Goal: Transaction & Acquisition: Purchase product/service

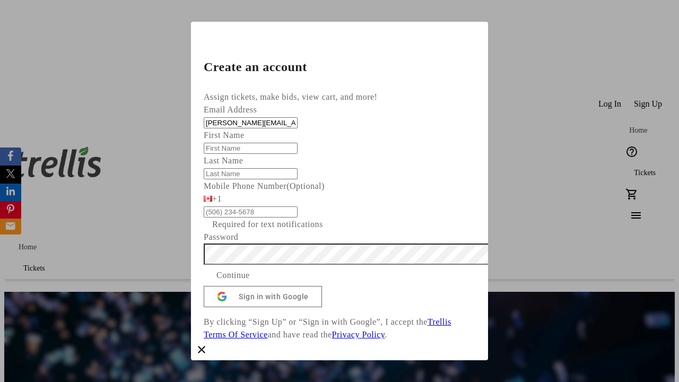
type input "[PERSON_NAME][EMAIL_ADDRESS][DOMAIN_NAME]"
type input "[PERSON_NAME]"
click at [250, 282] on span "Continue" at bounding box center [232, 275] width 33 height 13
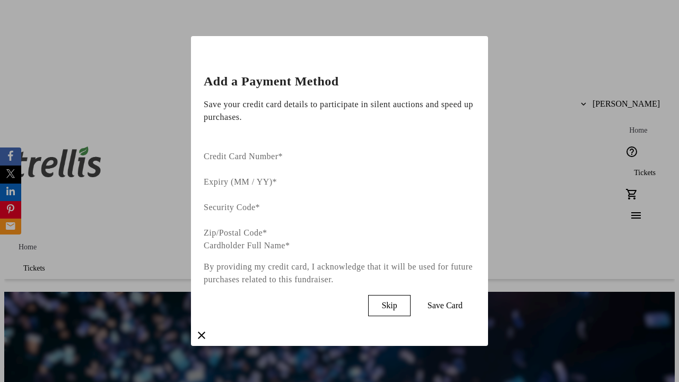
click at [397, 301] on span "Skip" at bounding box center [389, 306] width 15 height 10
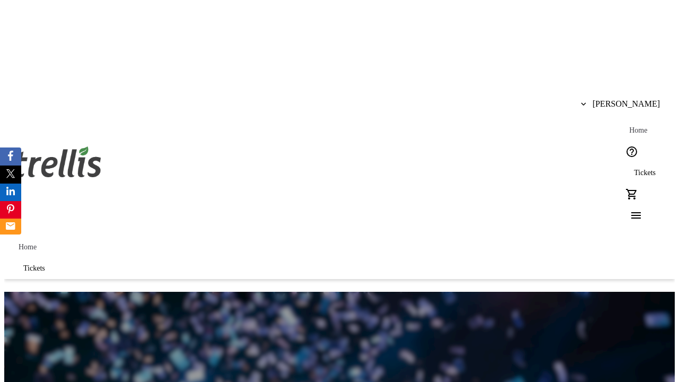
click at [634, 169] on span "Tickets" at bounding box center [645, 173] width 22 height 8
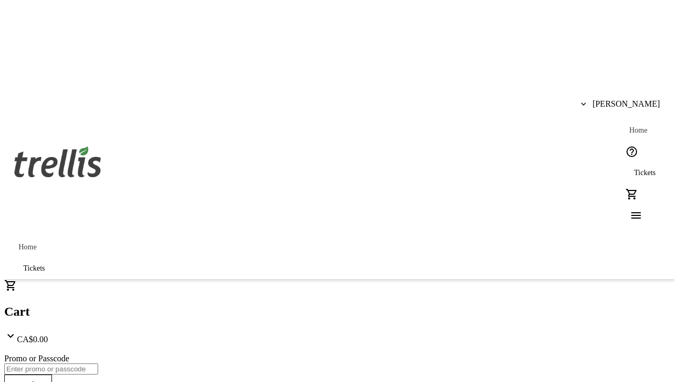
type input "1"
